Goal: Answer question/provide support

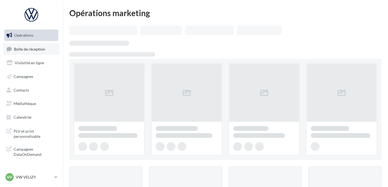
click at [17, 49] on span "Boîte de réception" at bounding box center [29, 48] width 31 height 5
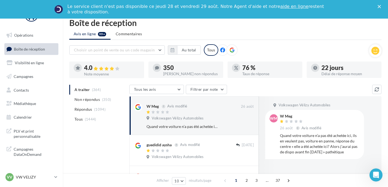
click at [93, 108] on li "Répondus (1094)" at bounding box center [98, 109] width 58 height 10
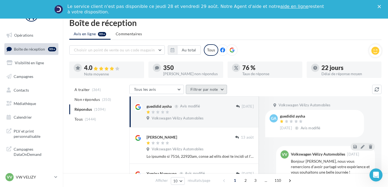
click at [193, 89] on button "Filtrer par note" at bounding box center [206, 89] width 41 height 9
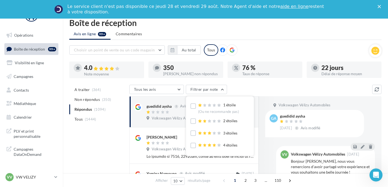
click at [193, 103] on div "1 étoile (Ou ne recommande pas)" at bounding box center [214, 107] width 49 height 11
click at [192, 108] on label at bounding box center [192, 105] width 5 height 5
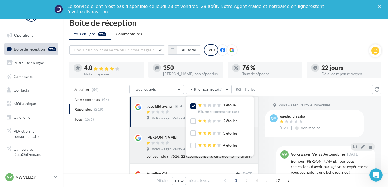
click at [133, 151] on div "[PERSON_NAME] [DATE] Volkswagen Vélizy Automobiles" at bounding box center [193, 145] width 129 height 36
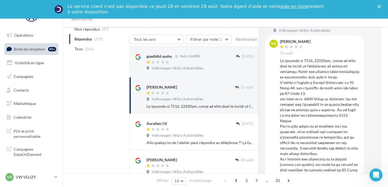
scroll to position [82, 0]
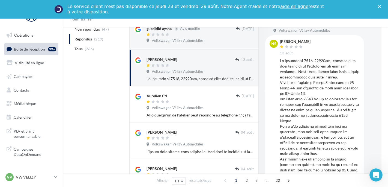
drag, startPoint x: 173, startPoint y: 65, endPoint x: 176, endPoint y: 69, distance: 5.0
click at [174, 65] on div at bounding box center [191, 65] width 89 height 5
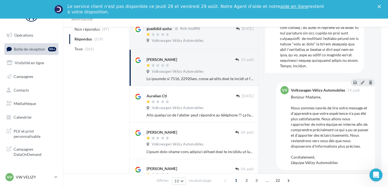
scroll to position [178, 0]
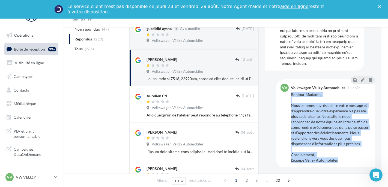
drag, startPoint x: 338, startPoint y: 161, endPoint x: 291, endPoint y: 94, distance: 82.3
click at [291, 94] on div "Bonjour Madame, Nous sommes navrés de lire votre message et d'apprendre que vot…" at bounding box center [331, 127] width 80 height 71
copy div "Bonjour Madame, Nous sommes navrés de lire votre message et d'apprendre que vot…"
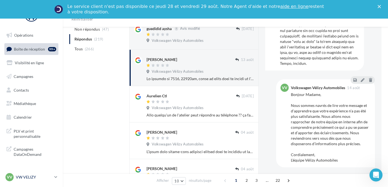
click at [47, 178] on p "VW VELIZY" at bounding box center [34, 176] width 36 height 5
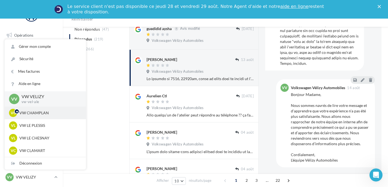
click at [40, 114] on p "VW CHAMPLAN" at bounding box center [49, 112] width 60 height 5
